Goal: Find specific page/section: Find specific page/section

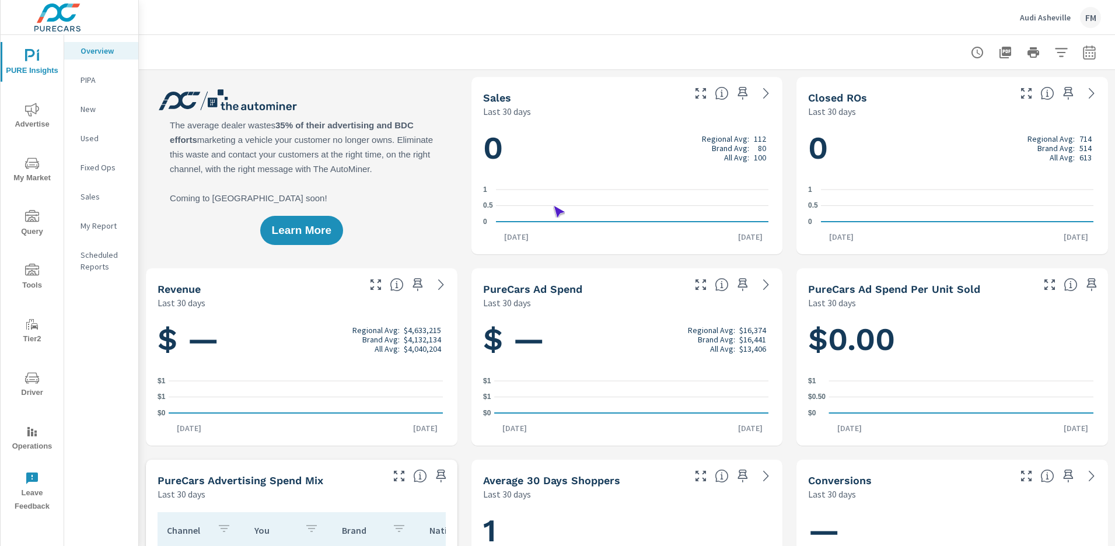
scroll to position [1, 0]
click at [32, 439] on span "Operations" at bounding box center [32, 439] width 56 height 29
